Goal: Task Accomplishment & Management: Use online tool/utility

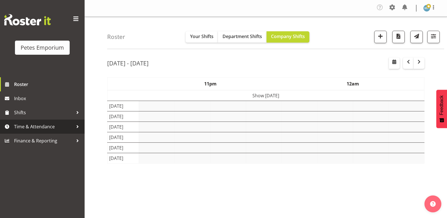
click at [39, 127] on span "Time & Attendance" at bounding box center [43, 126] width 59 height 8
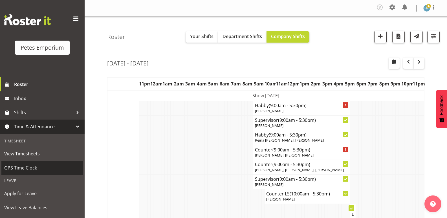
click at [20, 165] on span "GPS Time Clock" at bounding box center [42, 168] width 76 height 8
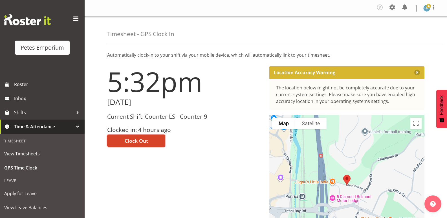
click at [131, 140] on span "Clock Out" at bounding box center [136, 140] width 23 height 7
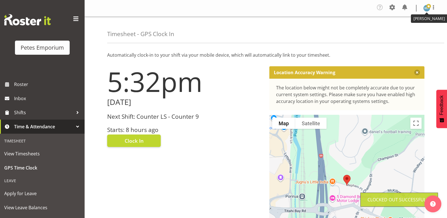
click at [427, 10] on img at bounding box center [427, 8] width 7 height 7
click at [402, 32] on link "Log Out" at bounding box center [410, 31] width 54 height 10
